Goal: Information Seeking & Learning: Learn about a topic

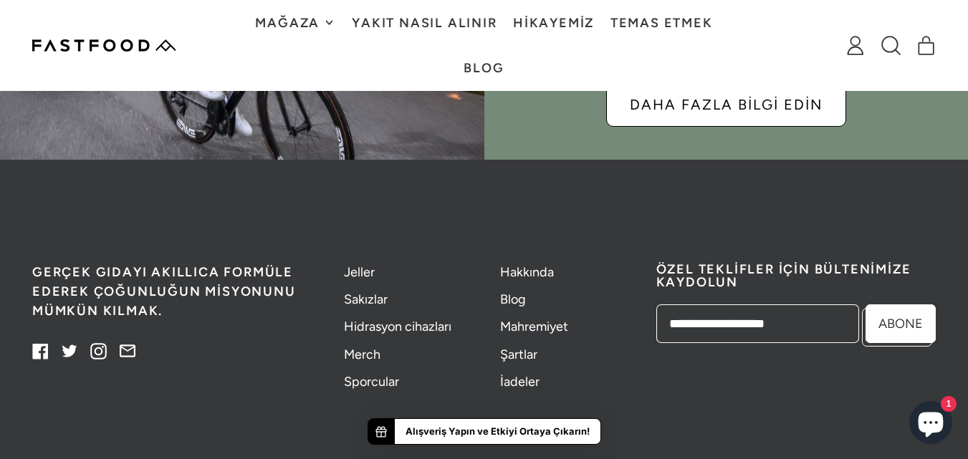
scroll to position [3807, 0]
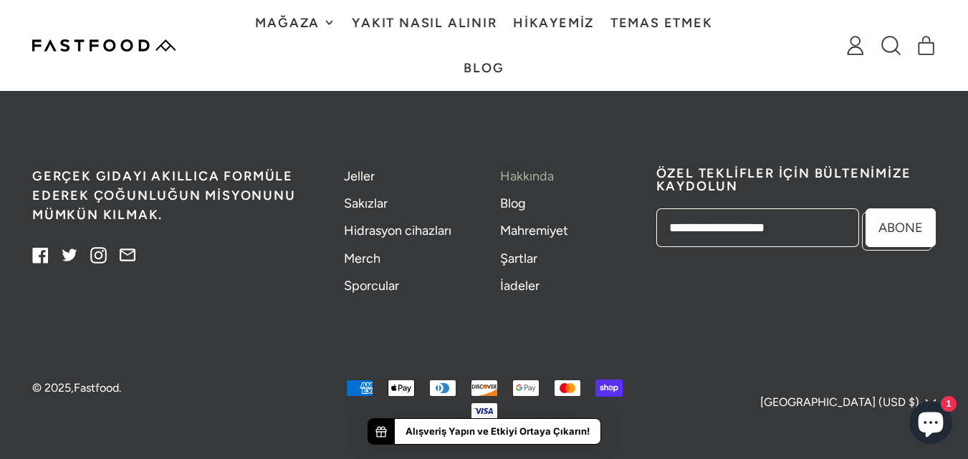
click at [524, 168] on font "Hakkında" at bounding box center [527, 176] width 54 height 16
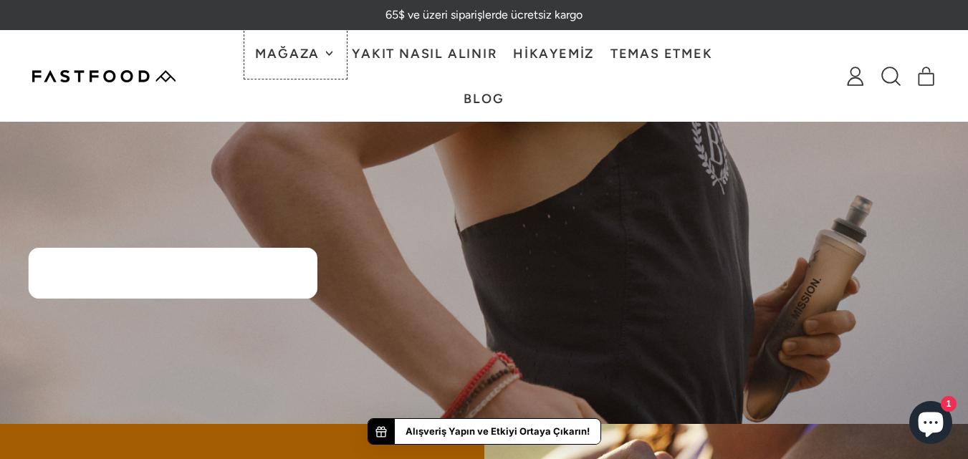
click at [330, 54] on icon at bounding box center [330, 54] width 6 height 4
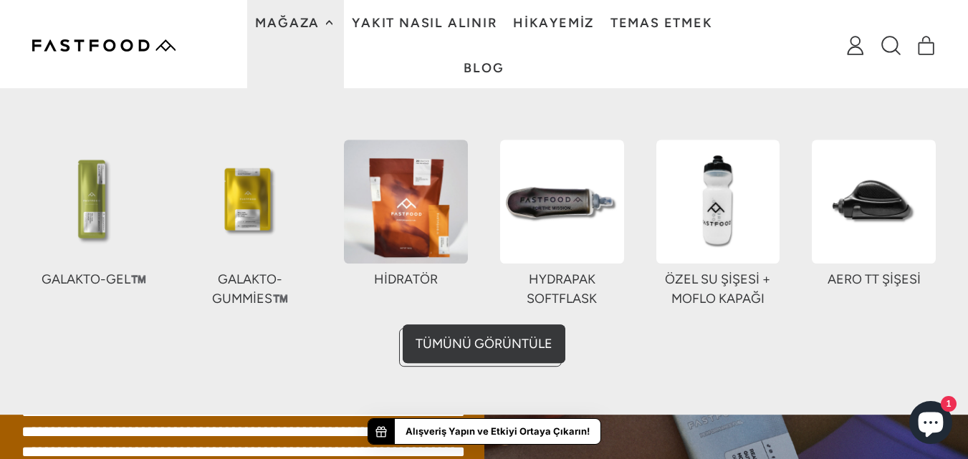
scroll to position [287, 0]
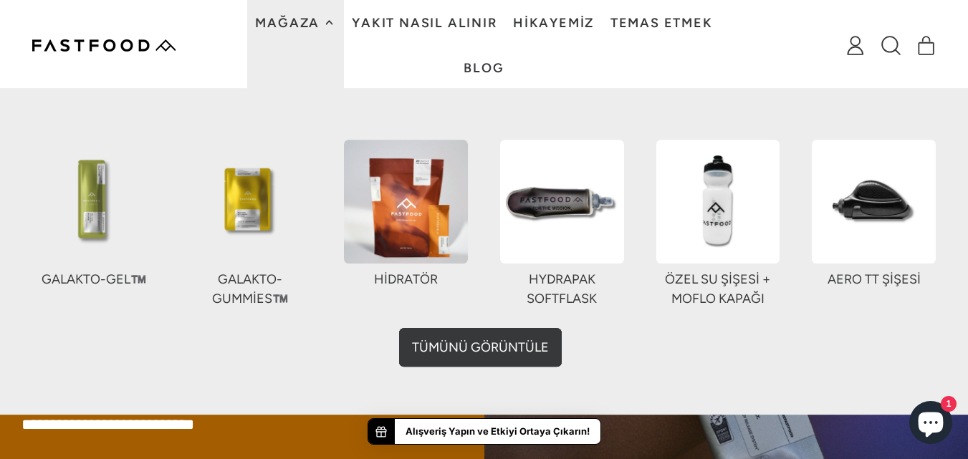
click at [519, 342] on link "Tümünü Görüntüle" at bounding box center [484, 344] width 163 height 39
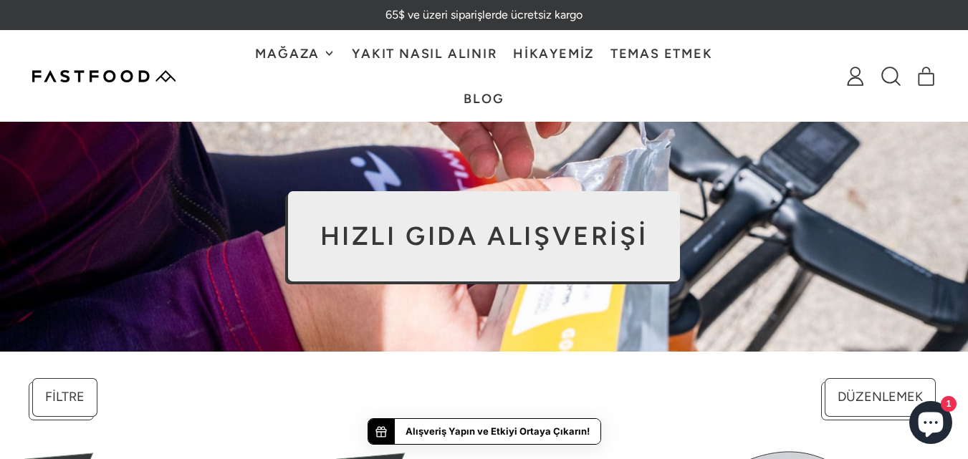
scroll to position [29, 0]
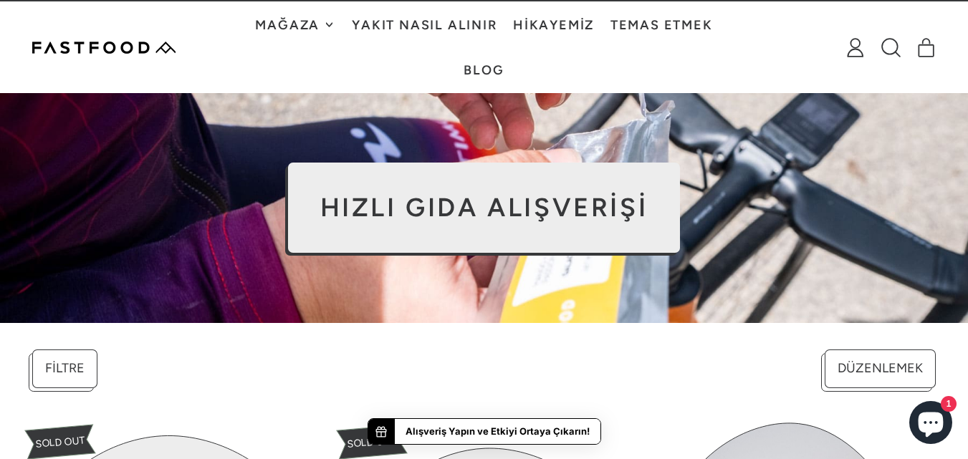
click at [643, 23] on font "Temas etmek" at bounding box center [661, 25] width 102 height 16
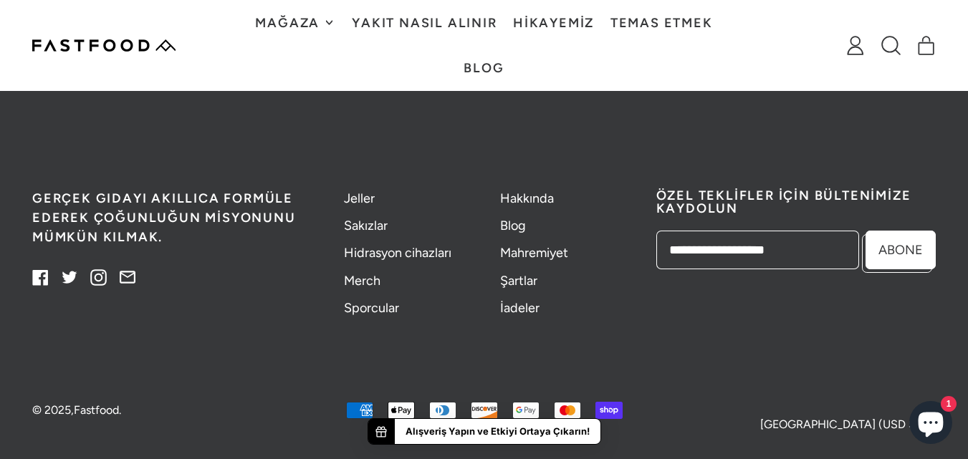
scroll to position [1915, 0]
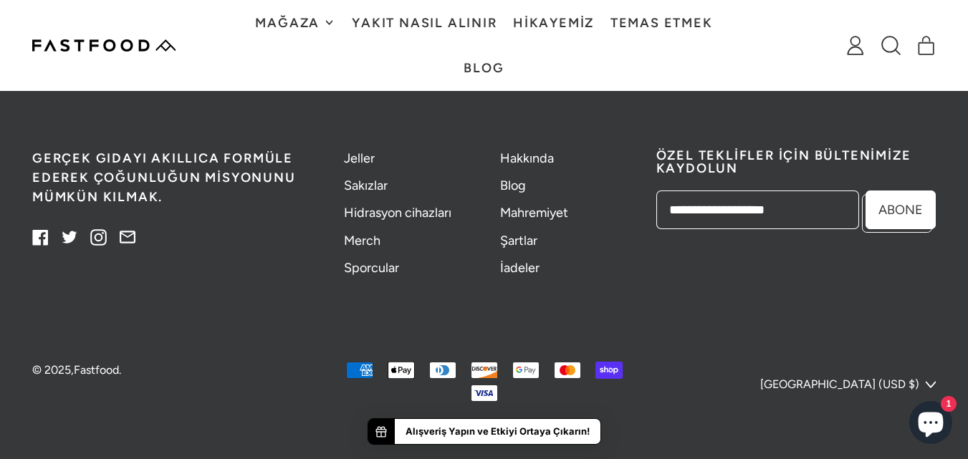
click at [930, 382] on icon "button" at bounding box center [931, 385] width 10 height 10
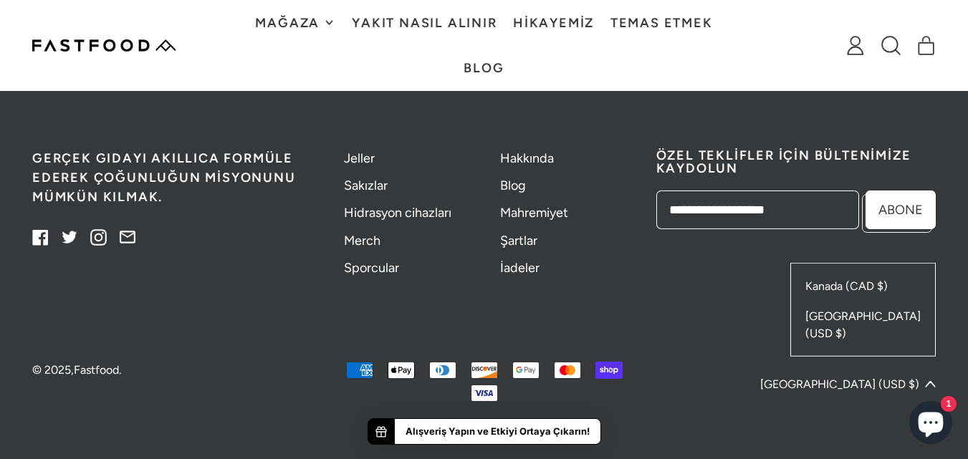
click at [677, 310] on div "Gerçek gıdayı akıllıca formüle ederek çoğunluğun misyonunu mümkün kılmak. Faceb…" at bounding box center [483, 213] width 903 height 232
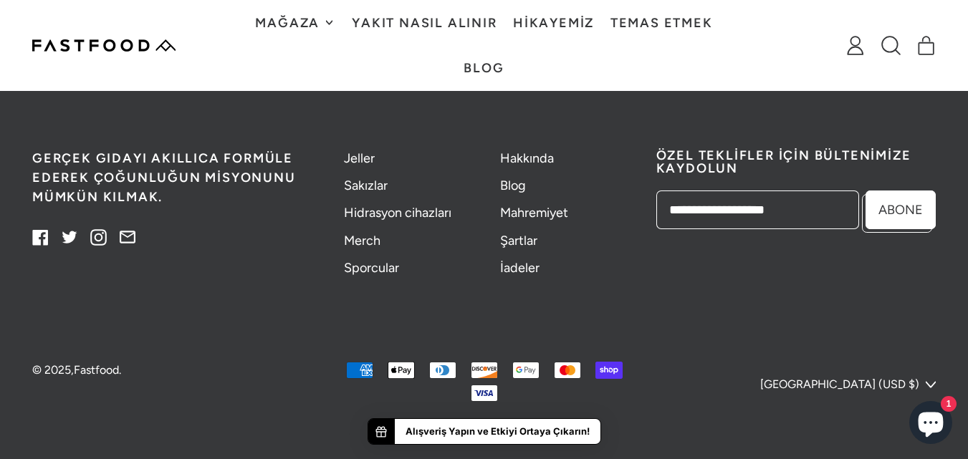
click at [289, 304] on div "Gerçek gıdayı akıllıca formüle ederek çoğunluğun misyonunu mümkün kılmak. Faceb…" at bounding box center [483, 213] width 903 height 232
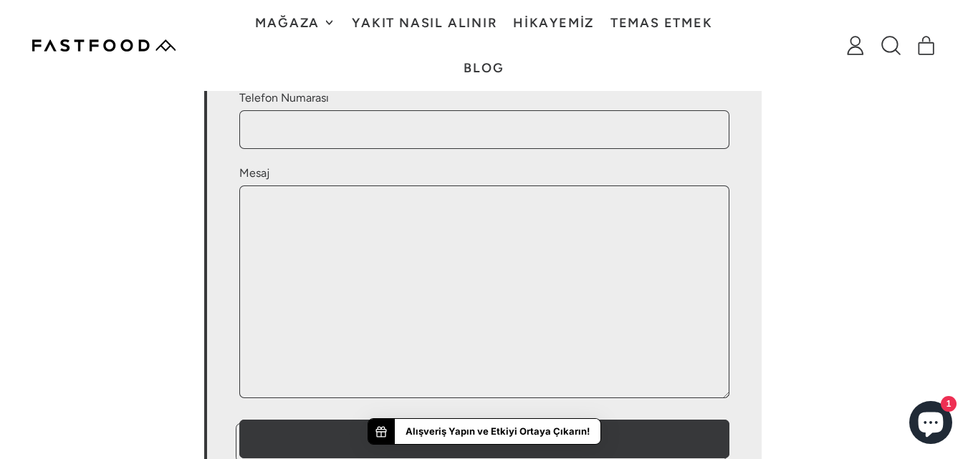
scroll to position [0, 0]
